Goal: Information Seeking & Learning: Check status

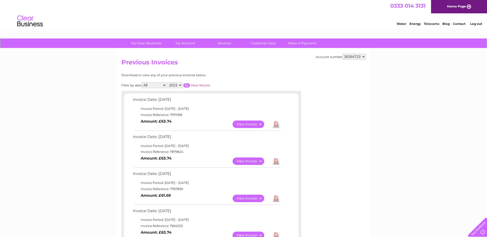
click at [181, 85] on select "2025 2024 2023" at bounding box center [174, 85] width 15 height 6
select select "2024"
click at [168, 82] on select "2025 2024 2023" at bounding box center [174, 85] width 15 height 6
click at [187, 86] on input "button" at bounding box center [186, 85] width 7 height 4
click at [187, 85] on input "button" at bounding box center [186, 85] width 7 height 4
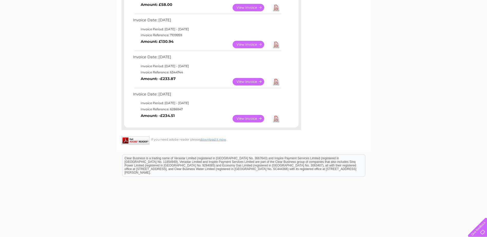
scroll to position [123, 0]
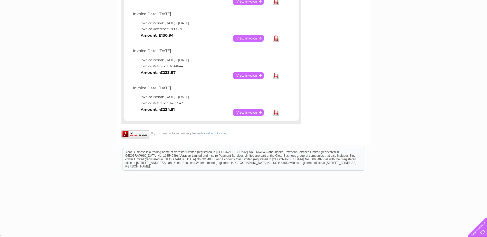
click at [252, 113] on link "View" at bounding box center [251, 112] width 38 height 7
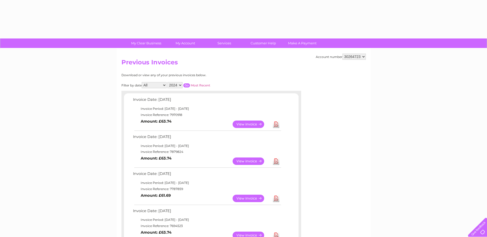
select select "2024"
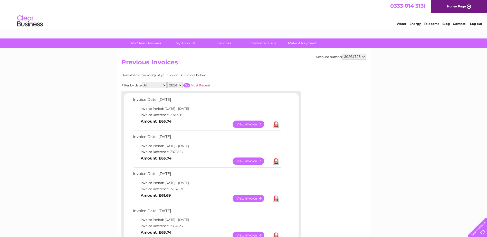
click at [186, 86] on input "button" at bounding box center [186, 85] width 7 height 4
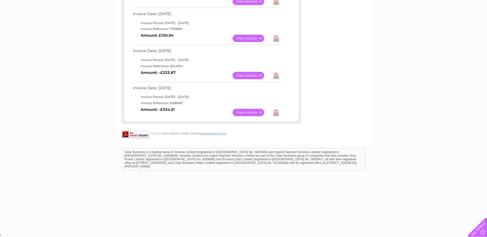
click at [255, 78] on link "View" at bounding box center [251, 75] width 38 height 7
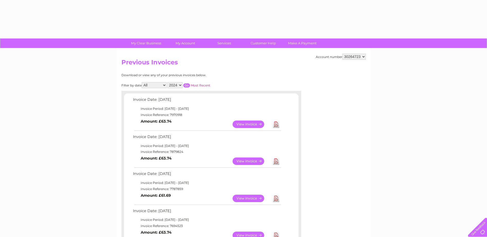
select select "2024"
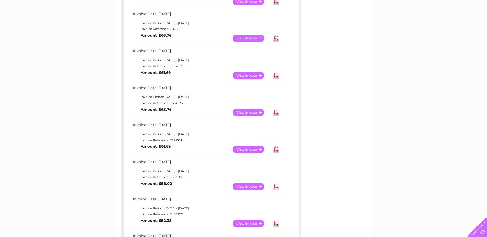
click at [251, 150] on link "View" at bounding box center [251, 149] width 38 height 7
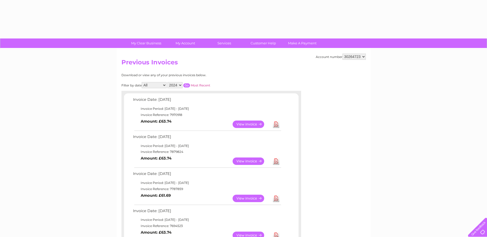
select select "2024"
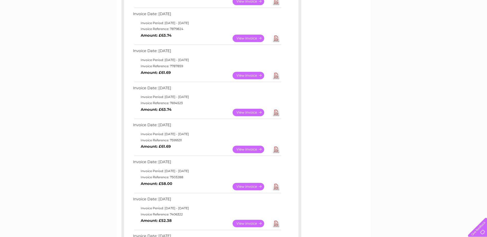
click at [248, 113] on link "View" at bounding box center [251, 112] width 38 height 7
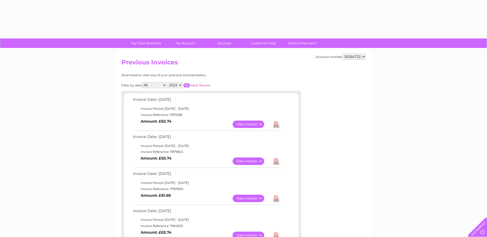
select select "2024"
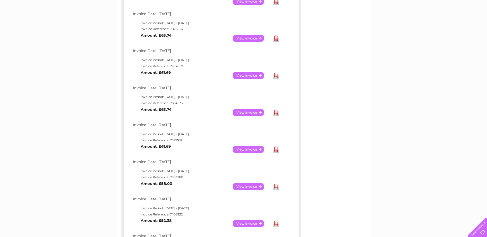
click at [250, 77] on link "View" at bounding box center [251, 75] width 38 height 7
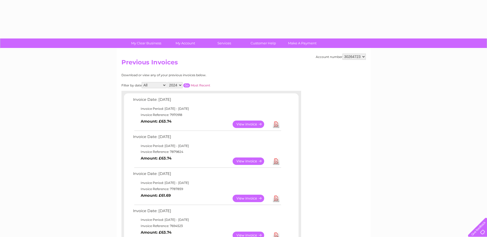
select select "2024"
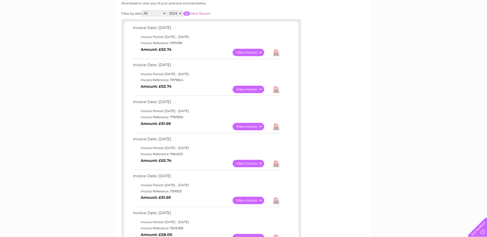
scroll to position [72, 0]
click at [251, 92] on link "View" at bounding box center [251, 89] width 38 height 7
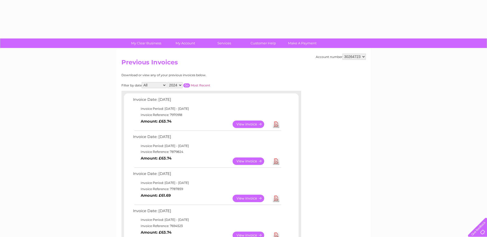
select select "2024"
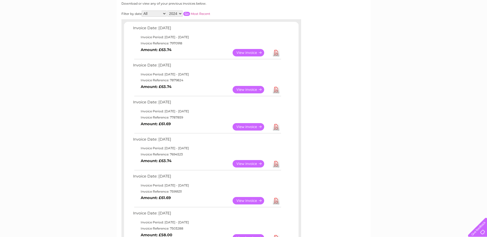
click at [251, 88] on link "View" at bounding box center [251, 89] width 38 height 7
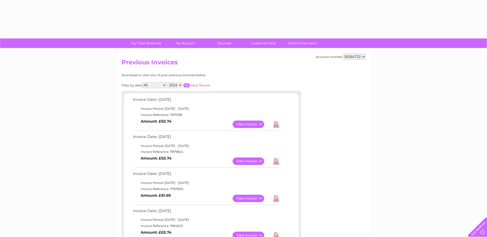
select select "2024"
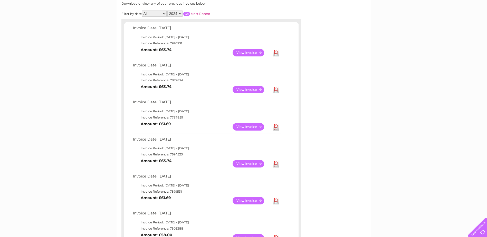
click at [241, 53] on link "View" at bounding box center [251, 52] width 38 height 7
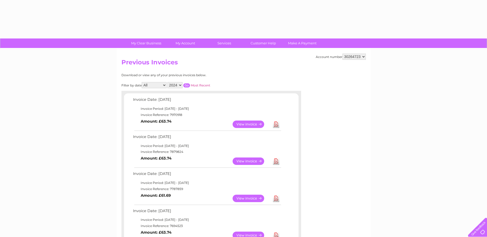
select select "2024"
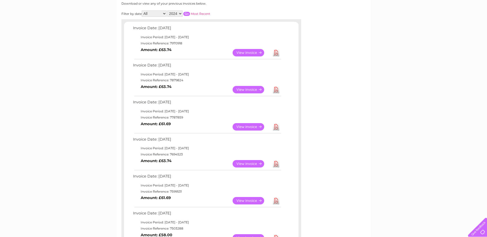
drag, startPoint x: 363, startPoint y: 55, endPoint x: 443, endPoint y: 55, distance: 80.8
click at [363, 55] on div at bounding box center [342, 33] width 46 height 62
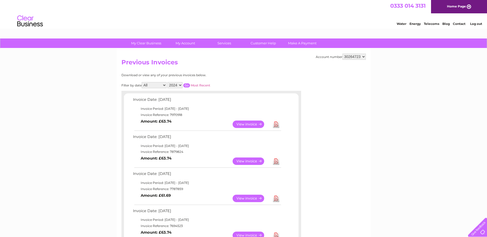
click at [474, 24] on link "Log out" at bounding box center [476, 24] width 12 height 4
